Goal: Book appointment/travel/reservation

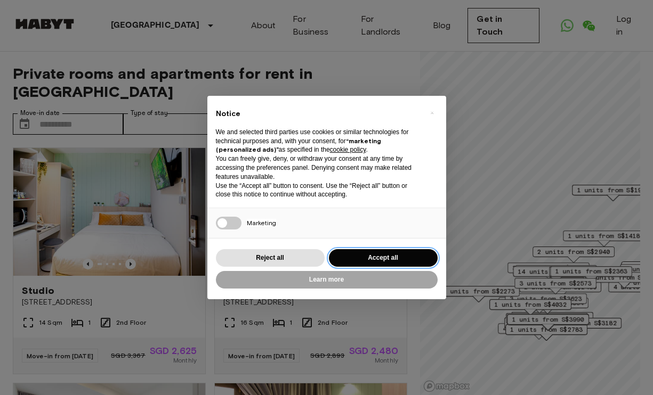
click at [359, 257] on button "Accept all" at bounding box center [383, 258] width 109 height 18
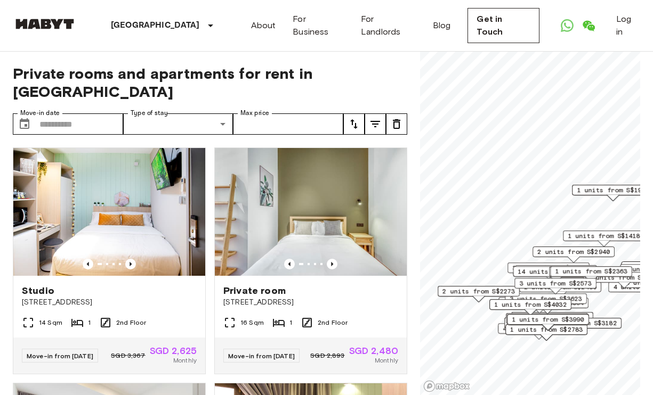
click at [376, 118] on icon "tune" at bounding box center [375, 124] width 13 height 13
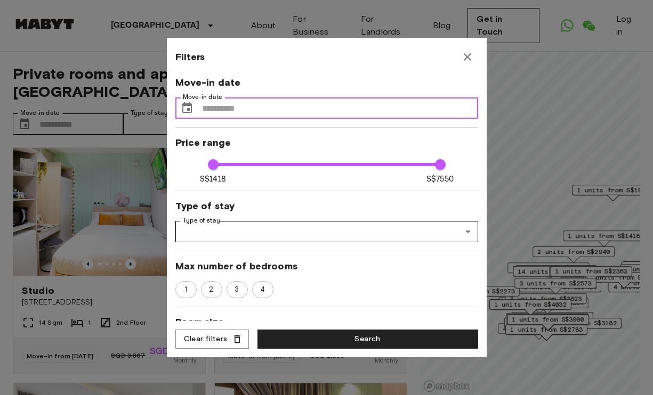
click at [376, 111] on input "Move-in date" at bounding box center [340, 108] width 276 height 21
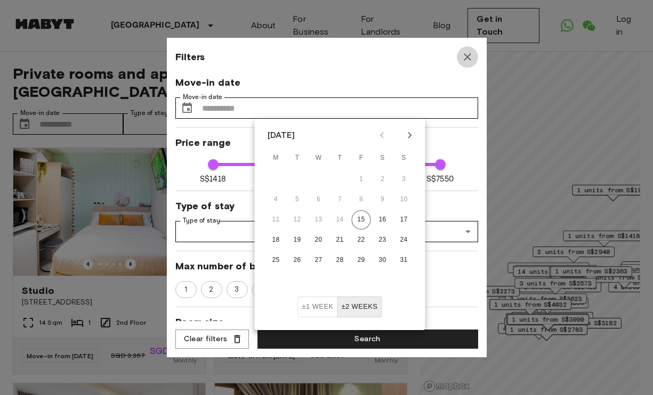
click at [472, 53] on icon "button" at bounding box center [467, 57] width 13 height 13
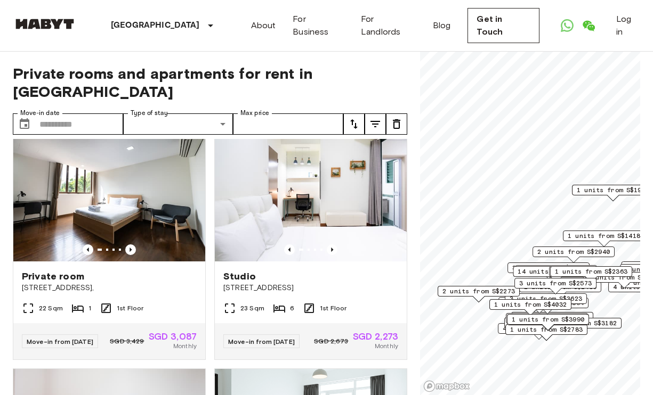
scroll to position [3126, 0]
